Goal: Task Accomplishment & Management: Manage account settings

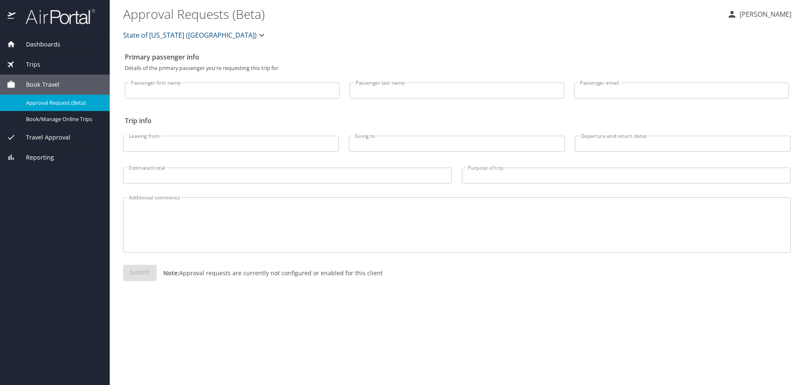
click at [67, 143] on div "Travel Approval" at bounding box center [55, 137] width 110 height 20
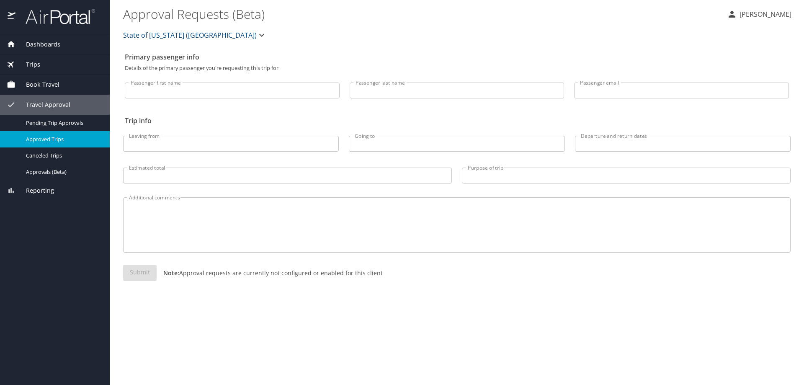
click at [65, 138] on span "Approved Trips" at bounding box center [63, 139] width 74 height 8
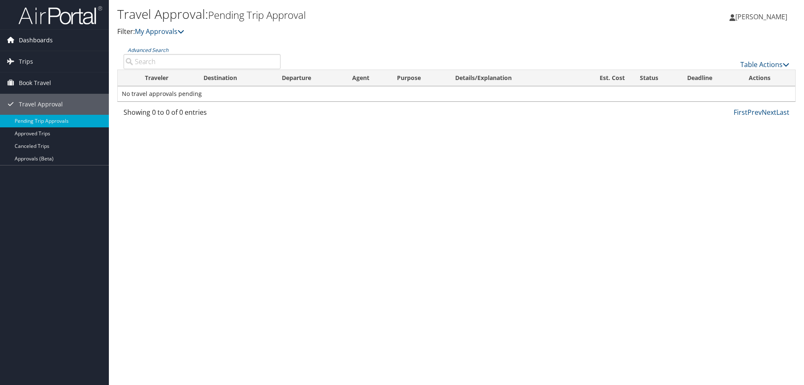
click at [34, 39] on span "Dashboards" at bounding box center [36, 40] width 34 height 21
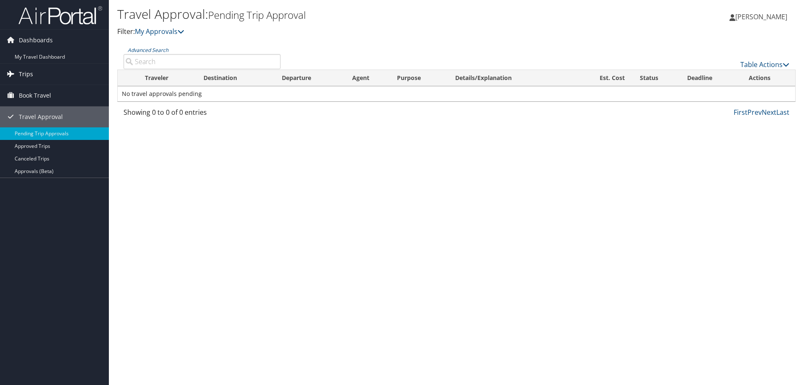
click at [35, 70] on link "Trips" at bounding box center [54, 74] width 109 height 21
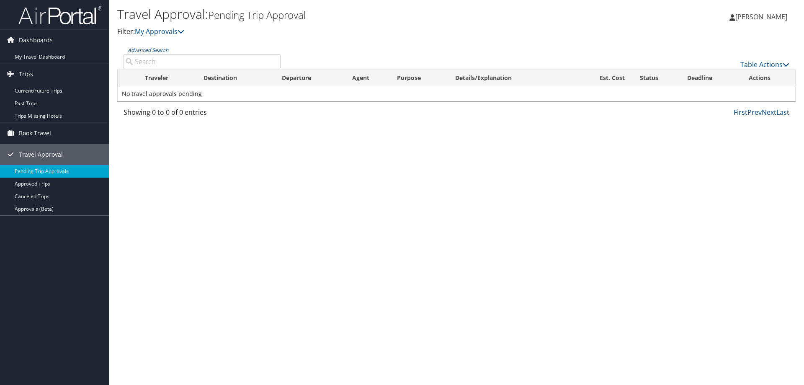
click at [44, 129] on span "Book Travel" at bounding box center [35, 133] width 32 height 21
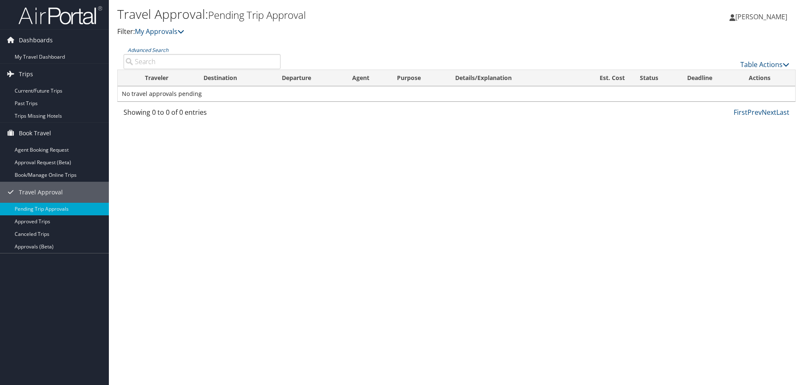
click at [773, 21] on span "[PERSON_NAME]" at bounding box center [762, 16] width 52 height 9
click at [755, 45] on link "My Settings" at bounding box center [740, 46] width 93 height 14
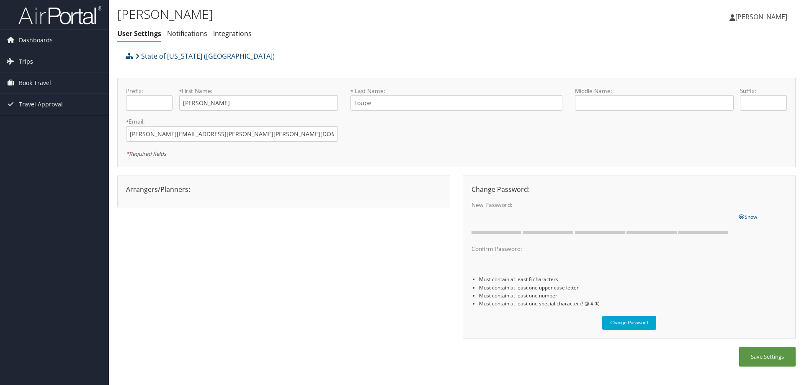
click at [772, 13] on span "[PERSON_NAME]" at bounding box center [762, 16] width 52 height 9
click at [750, 71] on link "View Travel Profile" at bounding box center [740, 74] width 93 height 14
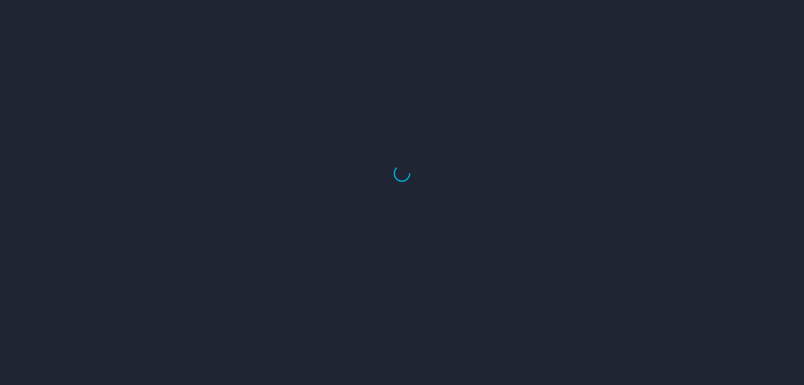
select select "US"
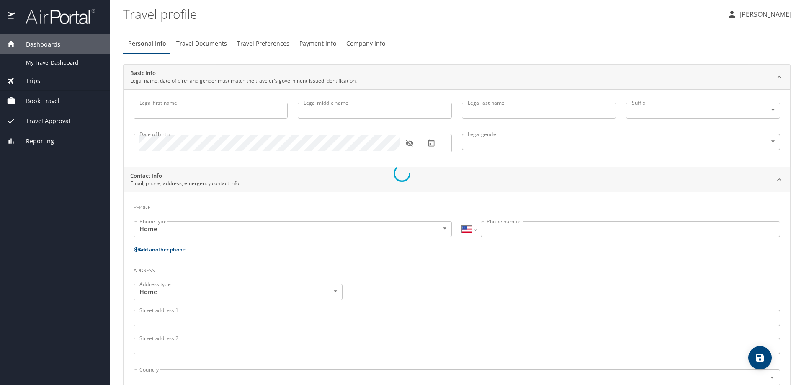
type input "[PERSON_NAME]"
type input "Loupe"
type input "Female"
select select "US"
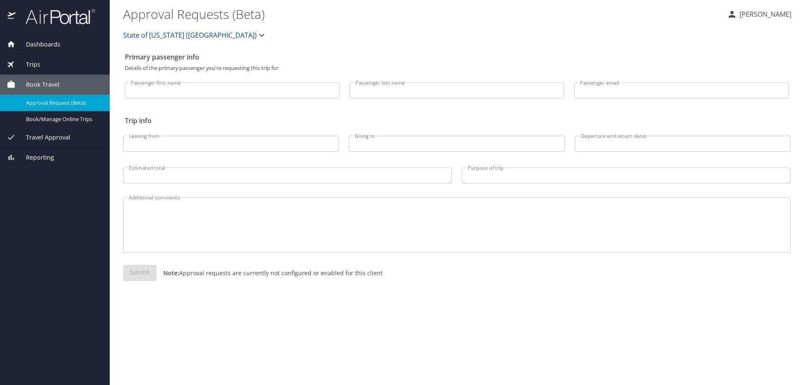
click at [53, 43] on span "Dashboards" at bounding box center [38, 44] width 45 height 9
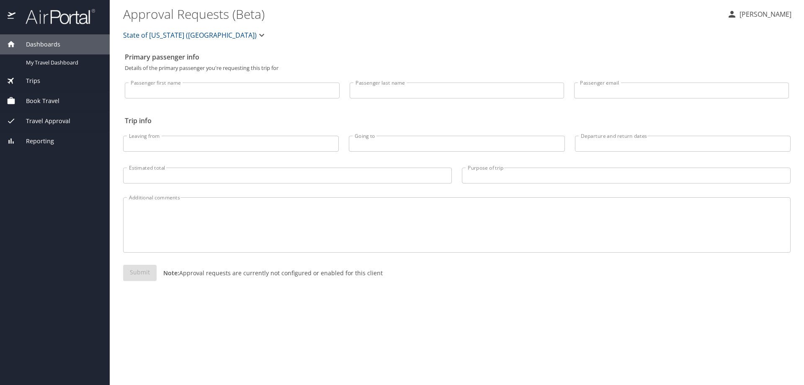
click at [70, 50] on div "Dashboards" at bounding box center [55, 44] width 110 height 20
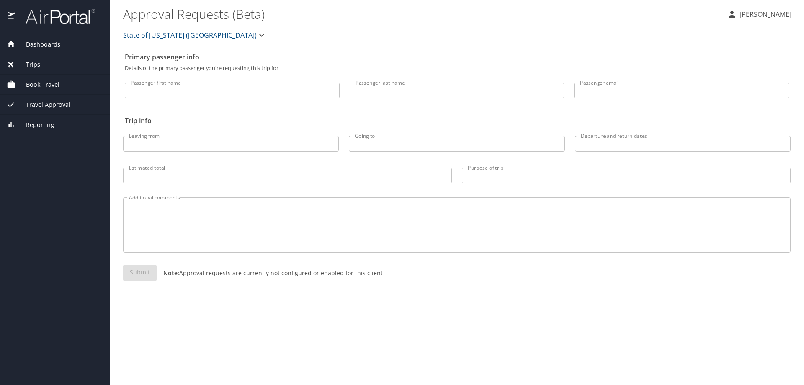
click at [765, 13] on p "[PERSON_NAME]" at bounding box center [764, 14] width 54 height 10
drag, startPoint x: 622, startPoint y: 41, endPoint x: 511, endPoint y: 34, distance: 110.8
click at [622, 41] on div at bounding box center [402, 192] width 804 height 385
click at [71, 43] on div "Dashboards" at bounding box center [55, 44] width 96 height 9
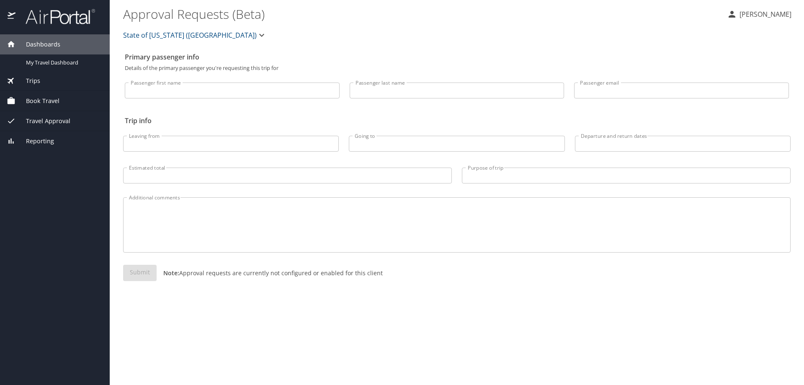
click at [67, 121] on span "Travel Approval" at bounding box center [43, 120] width 55 height 9
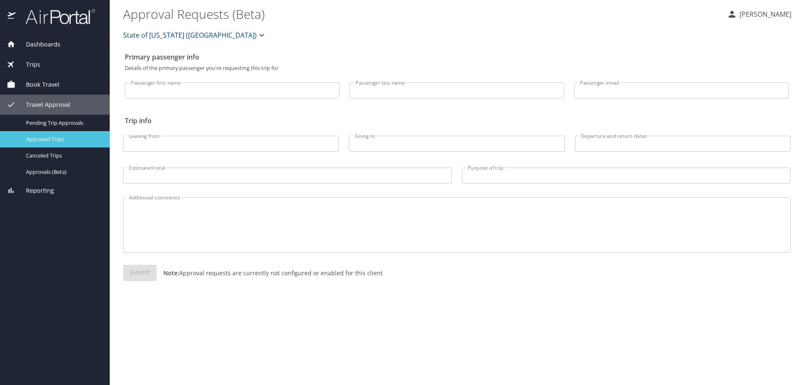
click at [54, 137] on span "Approved Trips" at bounding box center [63, 139] width 74 height 8
